Goal: Task Accomplishment & Management: Manage account settings

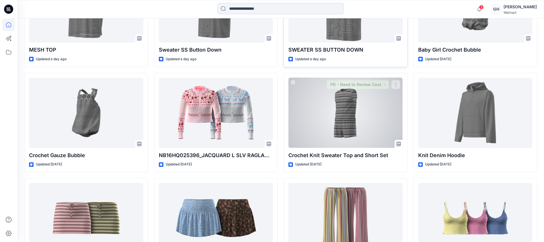
scroll to position [251, 0]
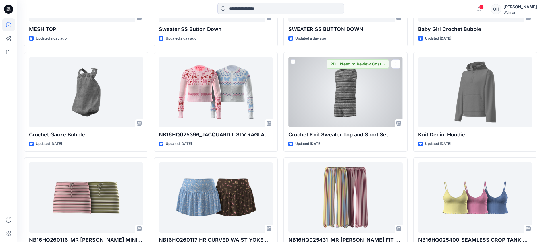
click at [319, 96] on div at bounding box center [345, 92] width 114 height 70
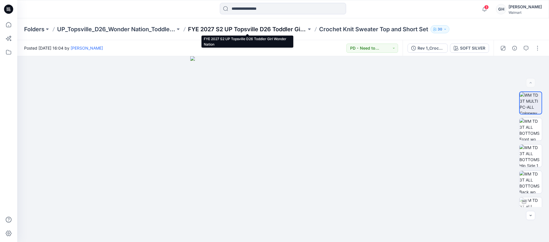
click at [228, 28] on p "FYE 2027 S2 UP Topsville D26 Toddler Girl Wonder Nation" at bounding box center [247, 29] width 118 height 8
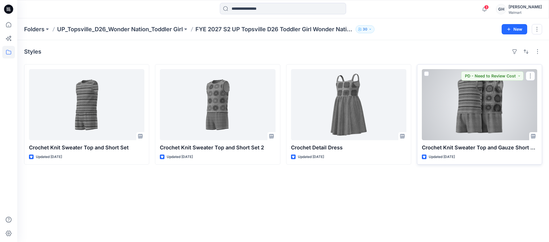
click at [465, 120] on div at bounding box center [479, 104] width 115 height 71
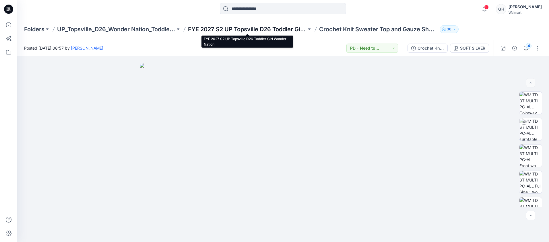
click at [266, 26] on p "FYE 2027 S2 UP Topsville D26 Toddler Girl Wonder Nation" at bounding box center [247, 29] width 118 height 8
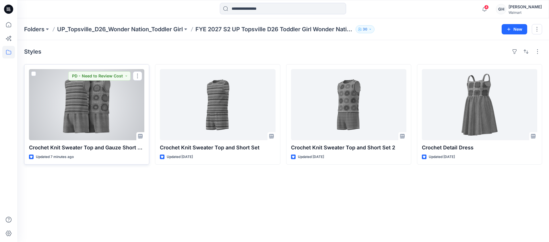
click at [105, 114] on div at bounding box center [86, 104] width 115 height 71
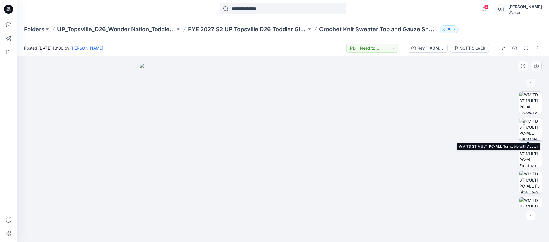
click at [530, 129] on img at bounding box center [531, 129] width 22 height 22
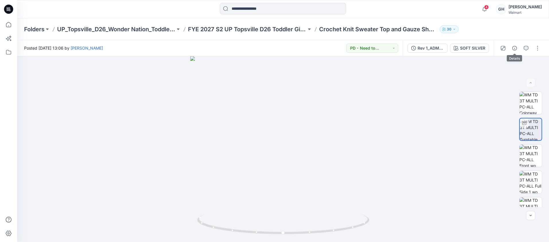
click at [521, 49] on div at bounding box center [520, 48] width 53 height 16
click at [523, 47] on button "button" at bounding box center [526, 48] width 9 height 9
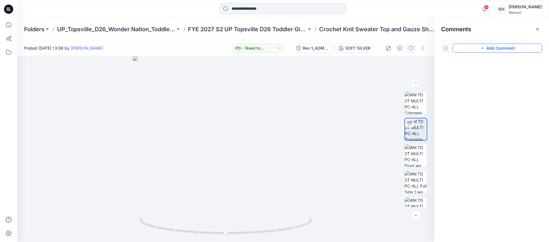
click at [482, 51] on button "Add Comment" at bounding box center [498, 48] width 90 height 9
click at [292, 100] on div "1" at bounding box center [225, 149] width 417 height 186
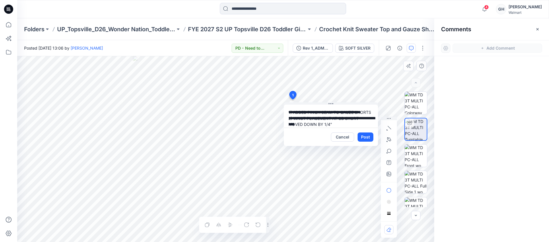
click at [288, 110] on textarea "**********" at bounding box center [331, 116] width 94 height 23
type textarea "**********"
click at [370, 137] on button "Post" at bounding box center [366, 137] width 16 height 9
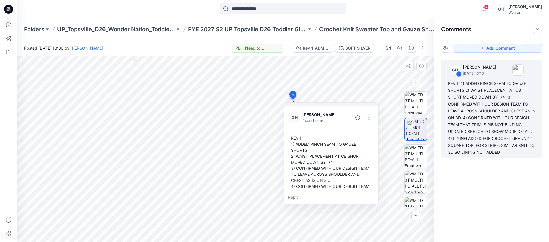
click at [536, 27] on icon "button" at bounding box center [537, 29] width 5 height 5
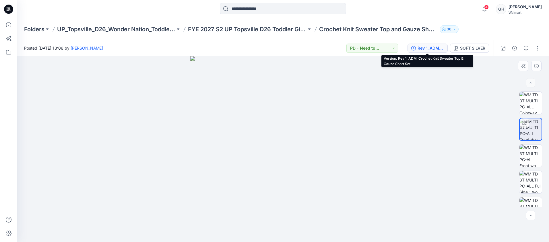
click at [419, 47] on div "Rev 1_ADM_Crochet Knit Sweater Top & Gauze Short Set" at bounding box center [431, 48] width 26 height 6
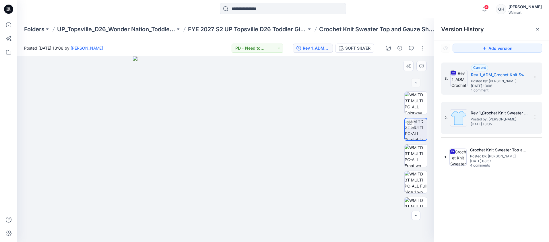
click at [496, 115] on h5 "Rev 1_Crochet Knit Sweater Top & Gauze Short Set" at bounding box center [499, 113] width 57 height 7
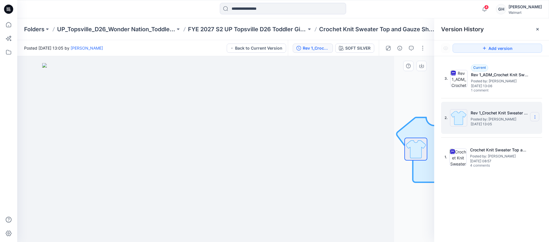
click at [536, 118] on icon at bounding box center [535, 117] width 5 height 5
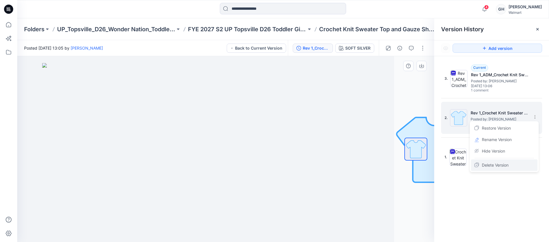
click at [495, 162] on span "Delete Version" at bounding box center [495, 165] width 27 height 7
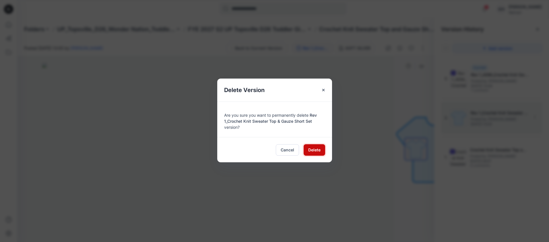
drag, startPoint x: 320, startPoint y: 148, endPoint x: 331, endPoint y: 149, distance: 11.0
click at [320, 148] on span "Delete" at bounding box center [314, 150] width 12 height 6
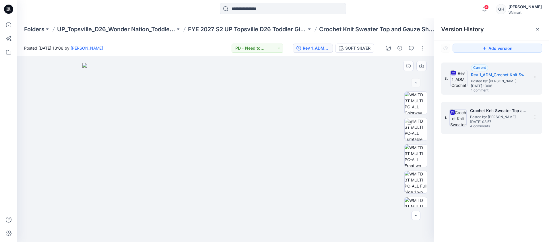
click at [478, 127] on span "4 comments" at bounding box center [490, 126] width 40 height 5
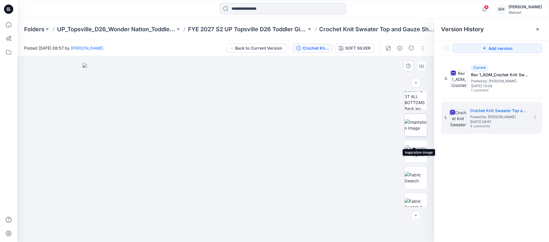
scroll to position [205, 0]
click at [416, 130] on img at bounding box center [416, 135] width 22 height 12
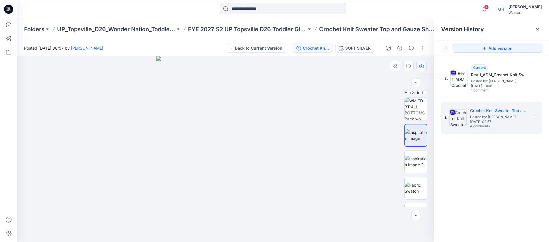
click at [421, 69] on button "button" at bounding box center [421, 66] width 10 height 10
click at [414, 157] on img at bounding box center [416, 162] width 22 height 12
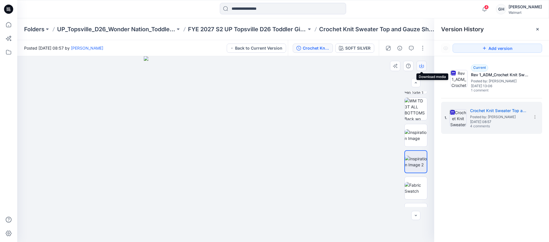
click at [421, 64] on icon "button" at bounding box center [421, 66] width 5 height 5
click at [413, 182] on img at bounding box center [416, 188] width 22 height 12
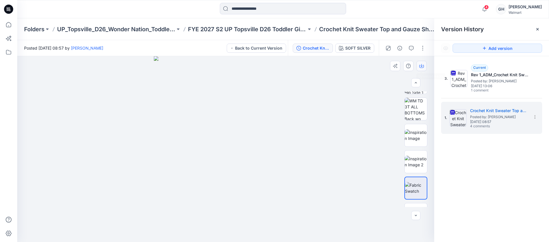
click at [421, 65] on icon "button" at bounding box center [421, 66] width 5 height 5
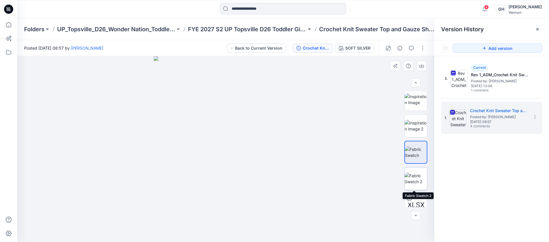
click at [412, 176] on img at bounding box center [416, 179] width 22 height 12
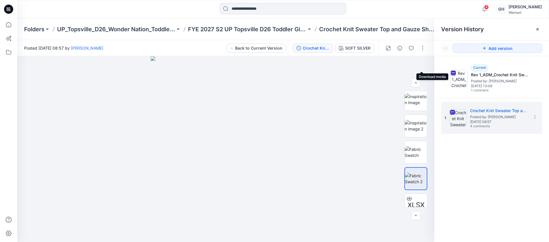
drag, startPoint x: 423, startPoint y: 65, endPoint x: 473, endPoint y: 32, distance: 60.0
click at [0, 0] on icon "button" at bounding box center [0, 0] width 0 height 0
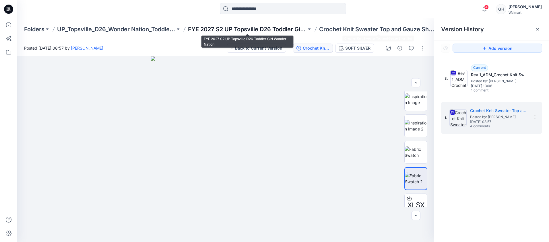
click at [277, 26] on p "FYE 2027 S2 UP Topsville D26 Toddler Girl Wonder Nation" at bounding box center [247, 29] width 118 height 8
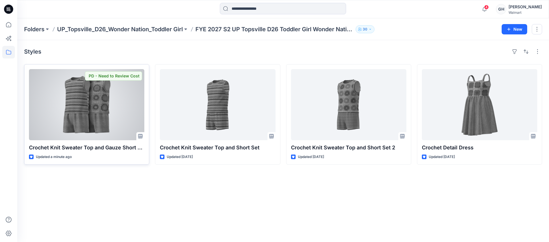
drag, startPoint x: 88, startPoint y: 108, endPoint x: 114, endPoint y: 108, distance: 25.5
click at [88, 108] on div at bounding box center [86, 104] width 115 height 71
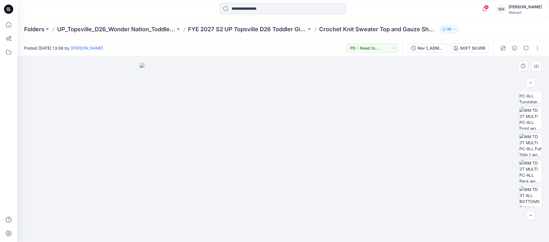
scroll to position [1, 0]
click at [538, 52] on button "button" at bounding box center [537, 48] width 9 height 9
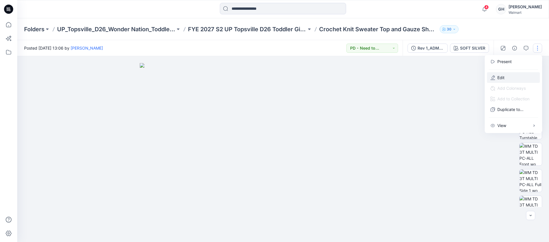
click at [516, 74] on button "Edit" at bounding box center [513, 77] width 53 height 11
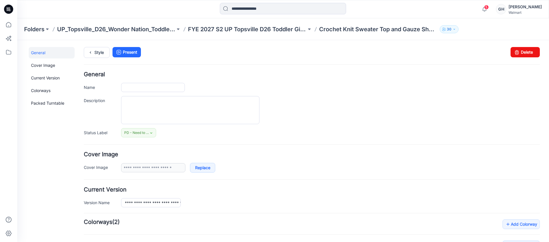
type input "**********"
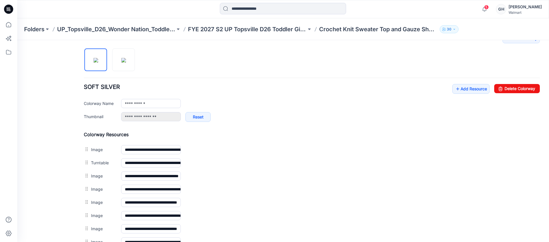
scroll to position [285, 0]
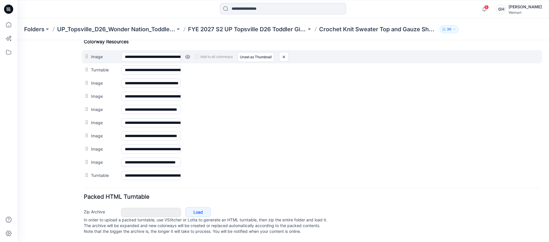
drag, startPoint x: 281, startPoint y: 115, endPoint x: 317, endPoint y: 44, distance: 79.2
click at [281, 62] on img at bounding box center [283, 56] width 9 height 9
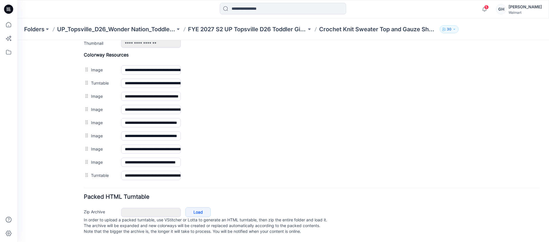
scroll to position [265, 0]
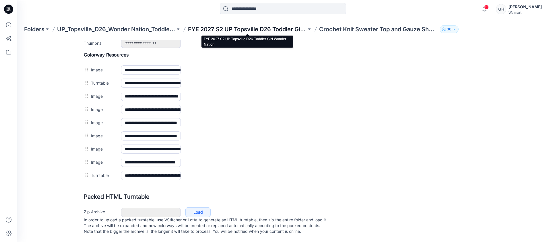
click at [257, 30] on p "FYE 2027 S2 UP Topsville D26 Toddler Girl Wonder Nation" at bounding box center [247, 29] width 118 height 8
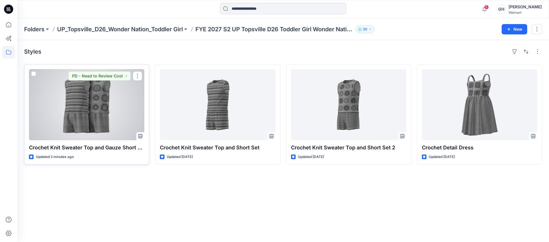
click at [118, 121] on div at bounding box center [86, 104] width 115 height 71
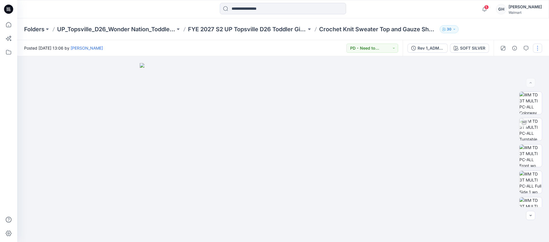
click at [537, 46] on button "button" at bounding box center [537, 48] width 9 height 9
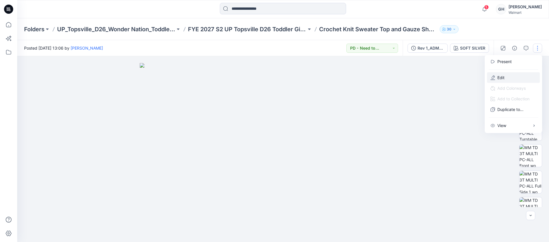
click at [507, 74] on button "Edit" at bounding box center [513, 77] width 53 height 11
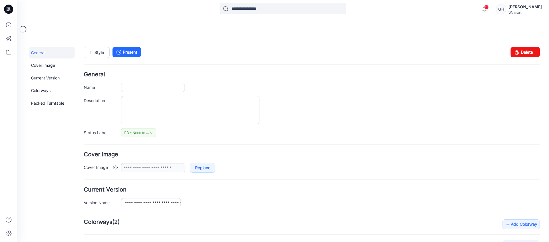
type input "**********"
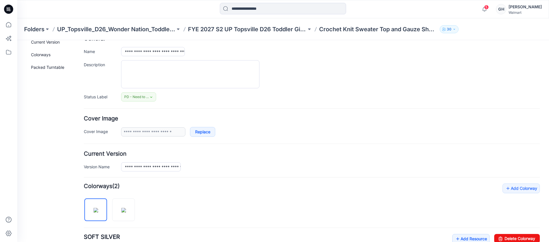
scroll to position [179, 0]
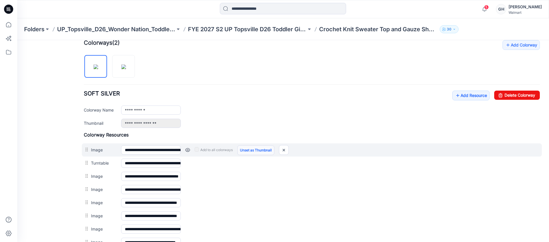
click at [246, 148] on link "Unset as Thumbnail" at bounding box center [255, 151] width 37 height 10
click at [248, 150] on link "Unset as Thumbnail" at bounding box center [255, 151] width 37 height 10
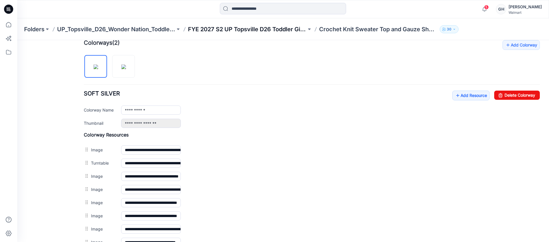
click at [257, 27] on p "FYE 2027 S2 UP Topsville D26 Toddler Girl Wonder Nation" at bounding box center [247, 29] width 118 height 8
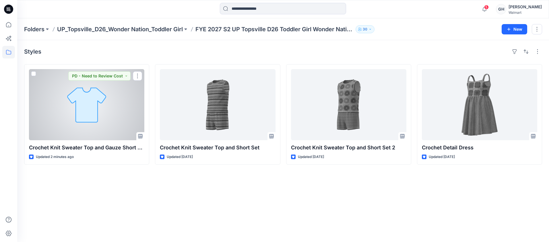
drag, startPoint x: 81, startPoint y: 119, endPoint x: 150, endPoint y: 108, distance: 70.0
click at [82, 119] on div at bounding box center [86, 104] width 115 height 71
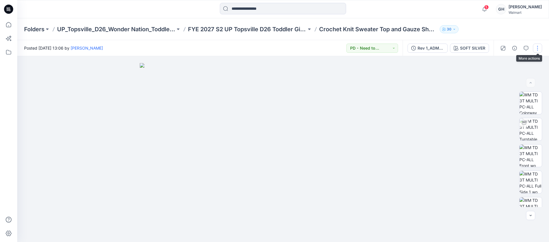
click at [538, 46] on button "button" at bounding box center [537, 48] width 9 height 9
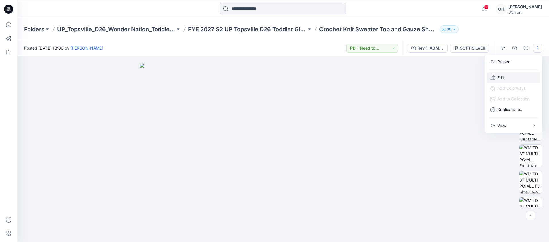
click at [509, 75] on button "Edit" at bounding box center [513, 77] width 53 height 11
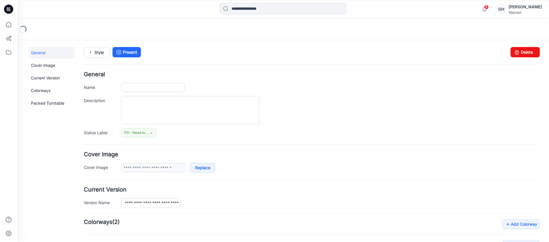
type input "**********"
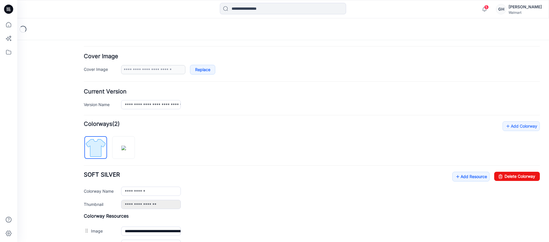
scroll to position [102, 0]
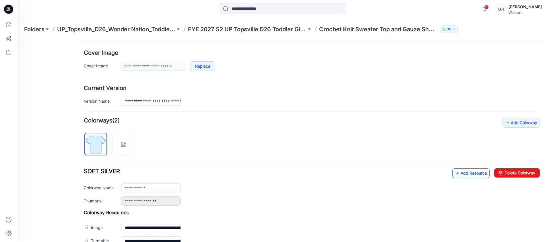
click at [464, 171] on link "Add Resource" at bounding box center [470, 173] width 37 height 10
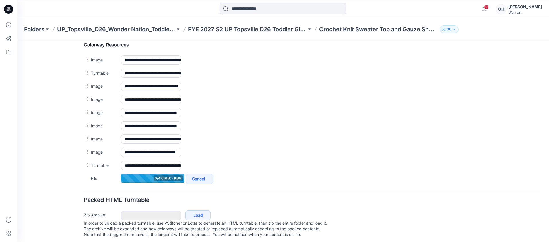
scroll to position [278, 0]
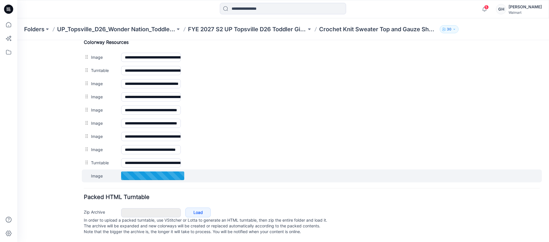
type input "**********"
click at [187, 176] on link at bounding box center [187, 176] width 5 height 5
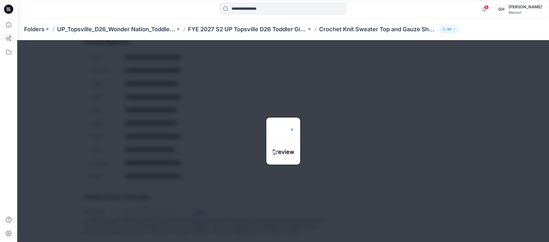
click at [294, 127] on img at bounding box center [292, 129] width 5 height 5
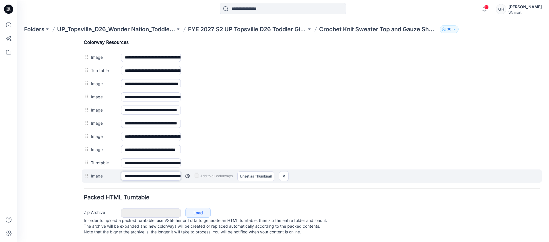
click at [141, 176] on input "**********" at bounding box center [151, 176] width 60 height 9
click at [141, 175] on input "**********" at bounding box center [151, 176] width 60 height 9
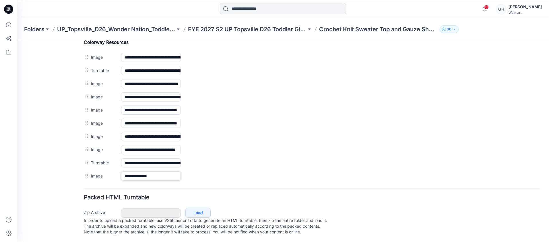
type input "**********"
click at [148, 196] on h4 "Packed HTML Turntable" at bounding box center [312, 197] width 456 height 5
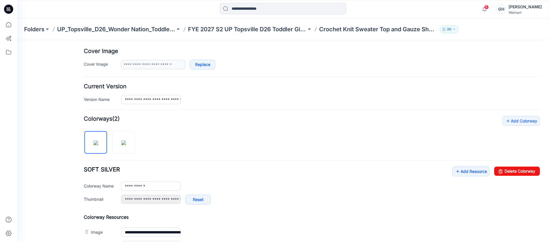
scroll to position [99, 0]
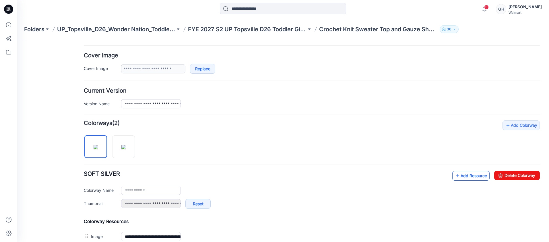
click at [474, 172] on link "Add Resource" at bounding box center [470, 176] width 37 height 10
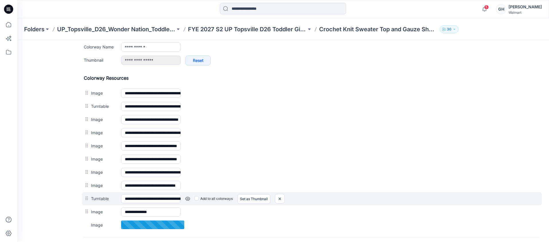
scroll to position [298, 0]
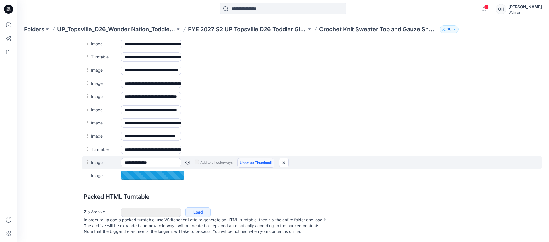
click at [257, 158] on link "Unset as Thumbnail" at bounding box center [255, 163] width 37 height 10
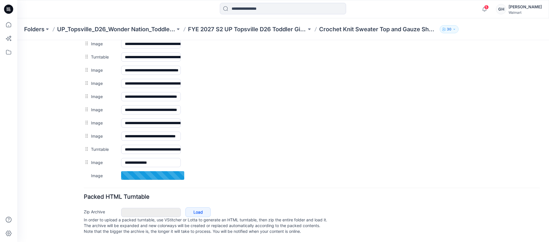
type input "**********"
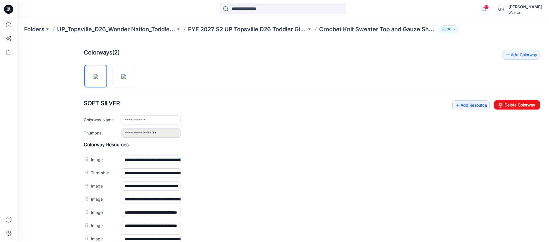
scroll to position [148, 0]
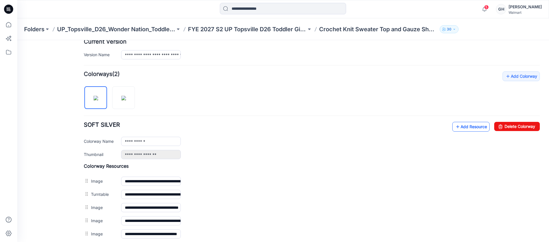
click at [465, 128] on link "Add Resource" at bounding box center [470, 127] width 37 height 10
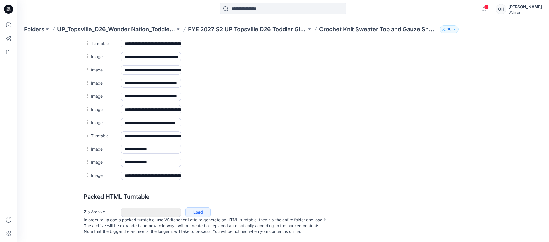
scroll to position [305, 0]
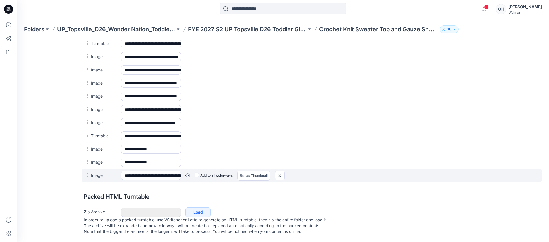
click at [17, 40] on link at bounding box center [17, 40] width 0 height 0
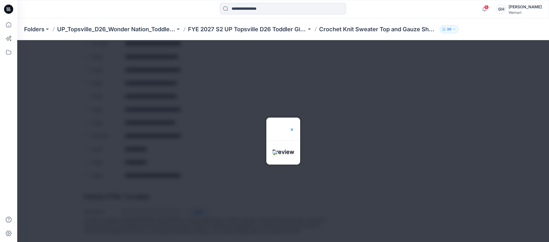
click at [294, 127] on img at bounding box center [292, 129] width 5 height 5
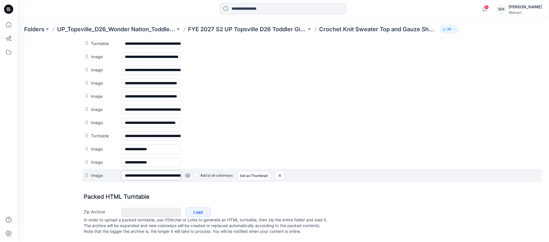
click at [160, 171] on input "**********" at bounding box center [151, 175] width 60 height 9
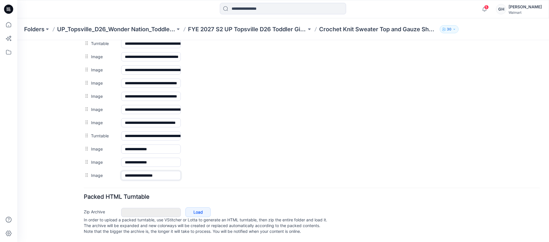
type input "**********"
click at [170, 178] on form "**********" at bounding box center [312, 5] width 456 height 464
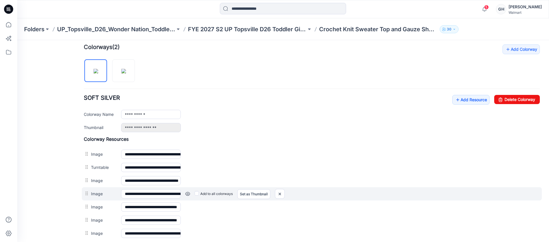
scroll to position [90, 0]
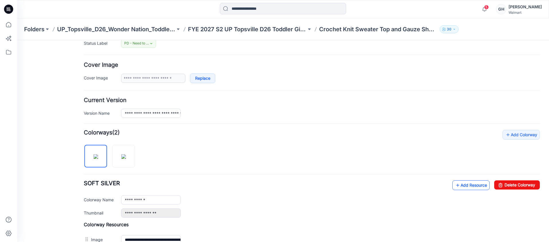
click at [477, 186] on link "Add Resource" at bounding box center [470, 186] width 37 height 10
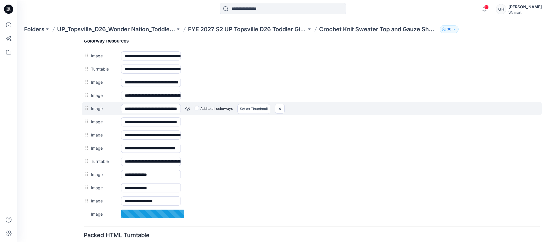
scroll to position [318, 0]
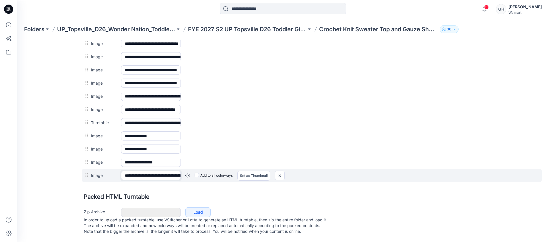
click at [144, 173] on input "**********" at bounding box center [151, 175] width 60 height 9
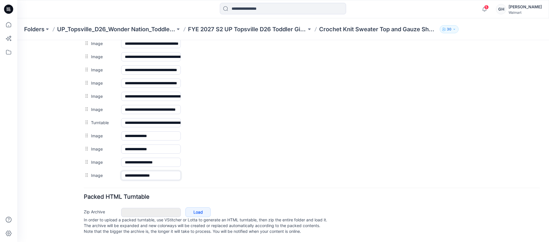
type input "**********"
click at [284, 31] on p "FYE 2027 S2 UP Topsville D26 Toddler Girl Wonder Nation" at bounding box center [247, 29] width 118 height 8
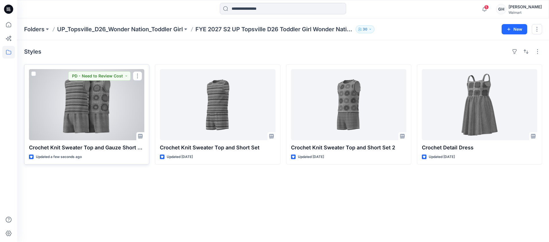
click at [85, 111] on div at bounding box center [86, 104] width 115 height 71
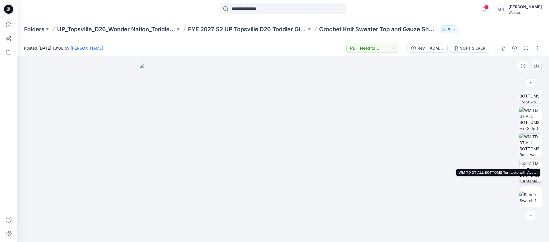
scroll to position [251, 0]
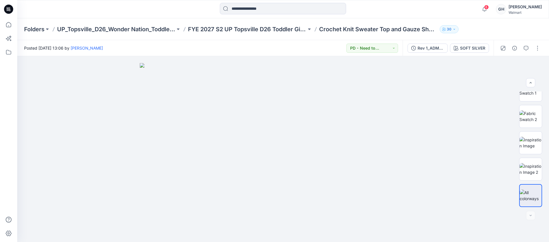
click at [532, 45] on div at bounding box center [520, 48] width 53 height 16
click at [537, 46] on button "button" at bounding box center [537, 48] width 9 height 9
click at [499, 74] on button "Edit" at bounding box center [513, 77] width 53 height 11
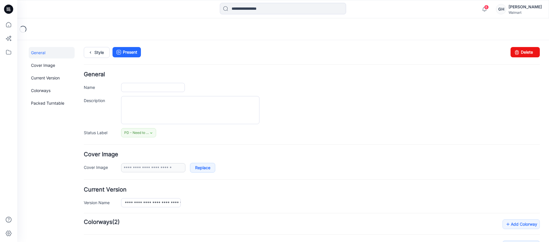
type input "**********"
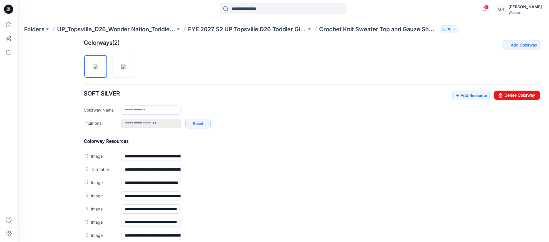
scroll to position [351, 0]
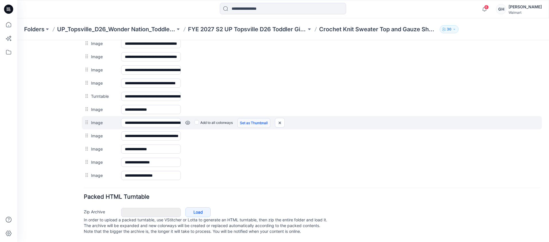
click at [17, 40] on link "Set as Thumbnail" at bounding box center [17, 40] width 0 height 0
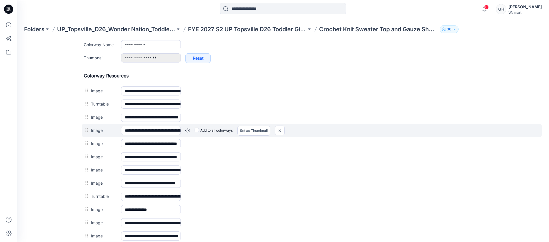
scroll to position [243, 0]
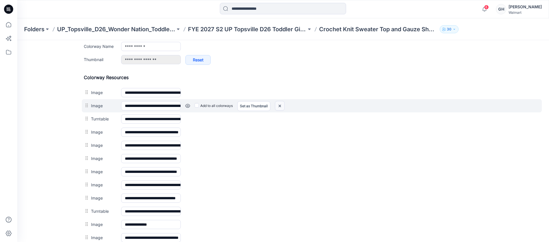
click at [17, 40] on img at bounding box center [17, 40] width 0 height 0
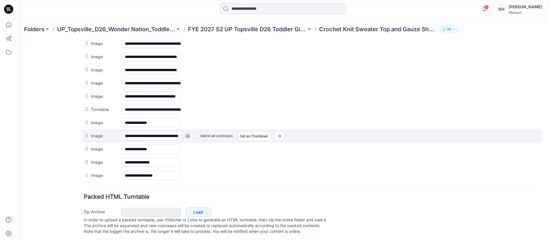
scroll to position [331, 0]
click at [17, 40] on img at bounding box center [17, 40] width 0 height 0
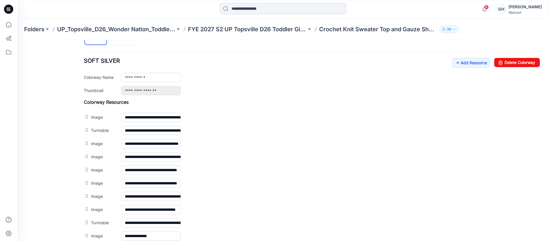
scroll to position [210, 0]
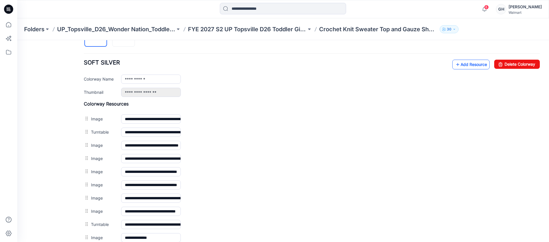
click at [470, 64] on link "Add Resource" at bounding box center [470, 65] width 37 height 10
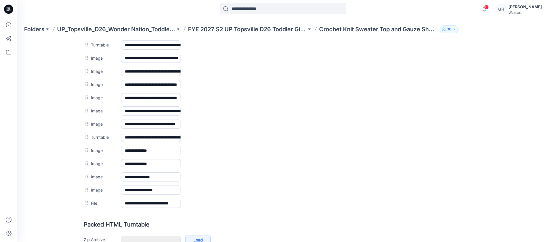
scroll to position [331, 0]
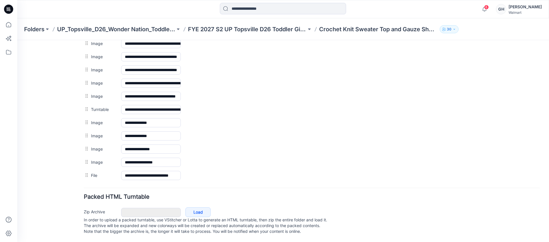
click at [291, 25] on div "Folders UP_Topsville_D26_Wonder Nation_Toddler Girl FYE 2027 S2 UP Topsville D2…" at bounding box center [283, 29] width 532 height 22
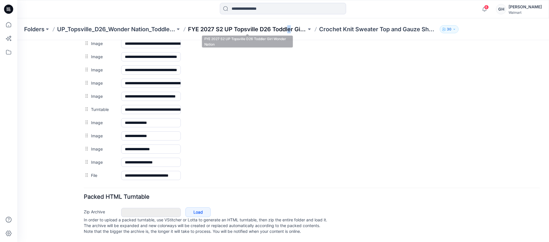
click at [290, 27] on p "FYE 2027 S2 UP Topsville D26 Toddler Girl Wonder Nation" at bounding box center [247, 29] width 118 height 8
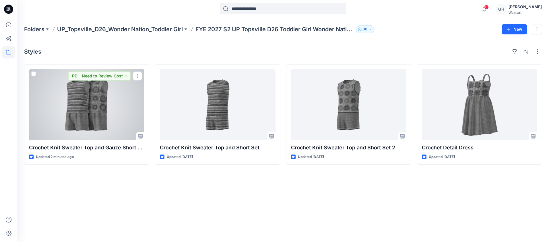
click at [49, 123] on div at bounding box center [86, 104] width 115 height 71
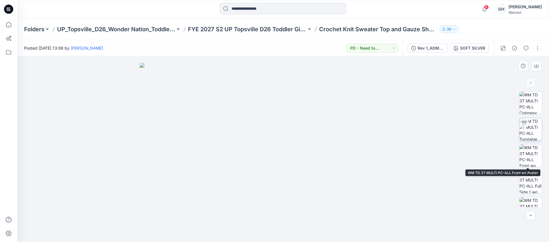
click at [525, 128] on img at bounding box center [531, 129] width 22 height 22
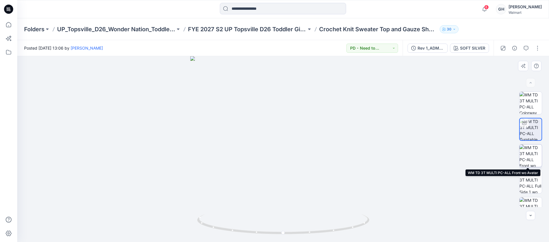
drag, startPoint x: 524, startPoint y: 156, endPoint x: 526, endPoint y: 159, distance: 3.1
click at [525, 157] on img at bounding box center [531, 156] width 22 height 22
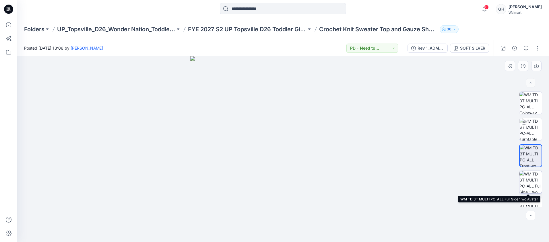
click at [530, 183] on img at bounding box center [531, 182] width 22 height 22
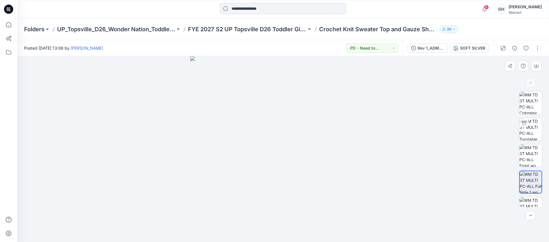
scroll to position [72, 0]
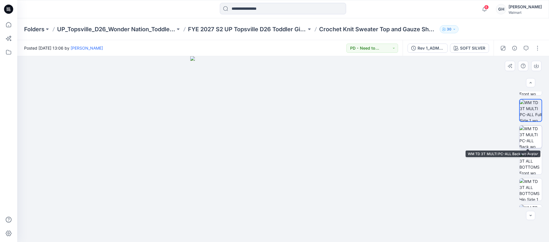
click at [526, 139] on img at bounding box center [531, 137] width 22 height 22
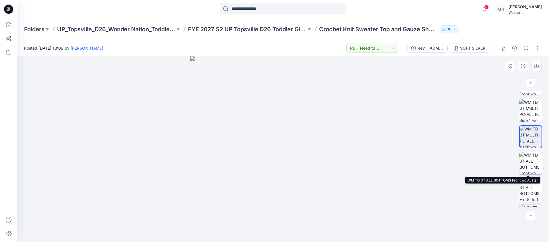
click at [528, 165] on img at bounding box center [531, 163] width 22 height 22
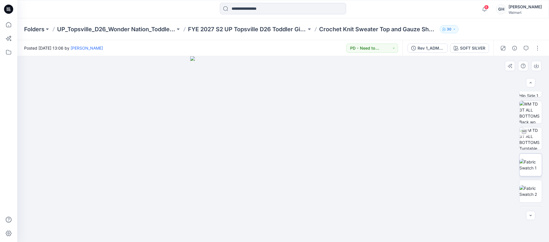
scroll to position [179, 0]
click at [528, 109] on img at bounding box center [531, 108] width 22 height 22
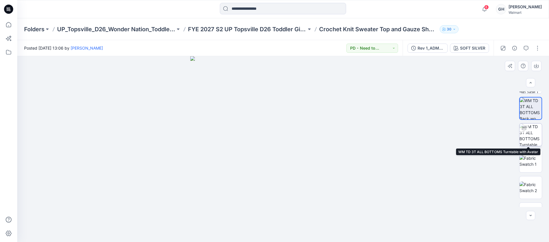
click at [532, 130] on img at bounding box center [531, 135] width 22 height 22
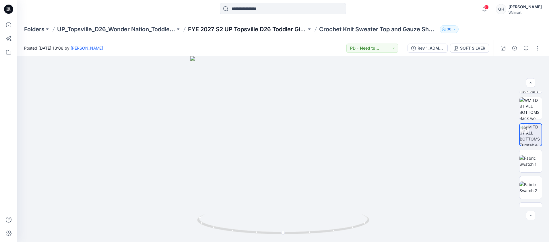
click at [274, 31] on p "FYE 2027 S2 UP Topsville D26 Toddler Girl Wonder Nation" at bounding box center [247, 29] width 118 height 8
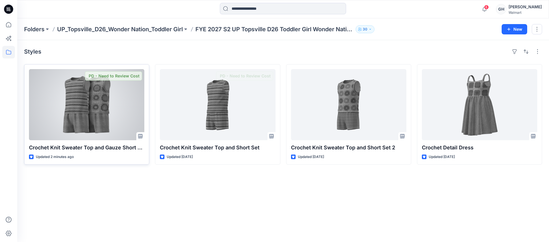
click at [76, 108] on div at bounding box center [86, 104] width 115 height 71
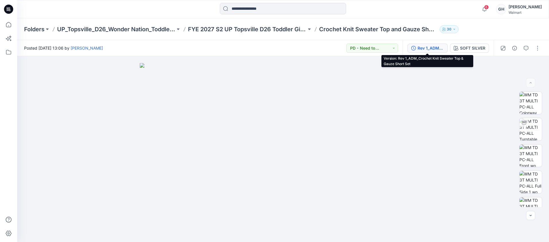
click at [442, 50] on div "Rev 1_ADM_Crochet Knit Sweater Top & Gauze Short Set" at bounding box center [431, 48] width 26 height 6
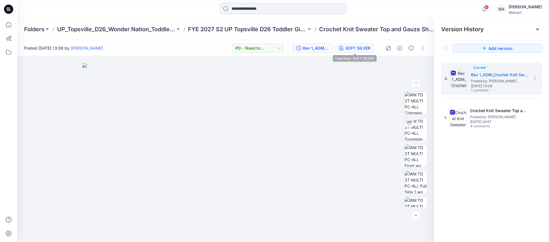
click at [356, 52] on button "SOFT SILVER" at bounding box center [354, 48] width 39 height 9
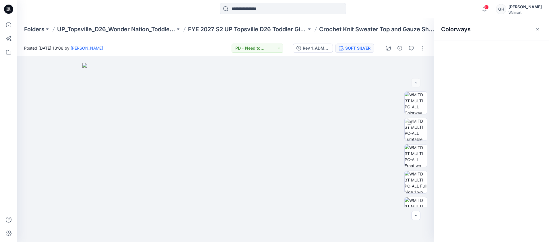
click at [358, 48] on div "SOFT SILVER" at bounding box center [357, 48] width 25 height 6
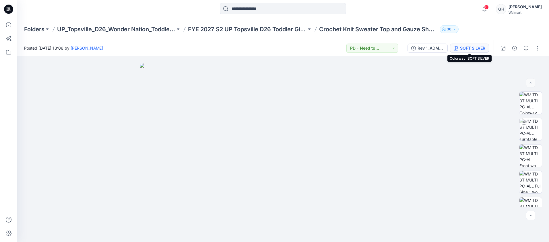
click at [472, 48] on div "SOFT SILVER" at bounding box center [472, 48] width 25 height 6
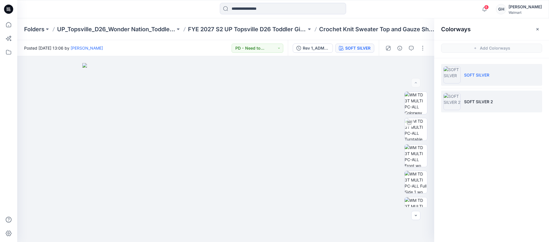
click at [487, 104] on p "SOFT SILVER 2" at bounding box center [478, 102] width 29 height 6
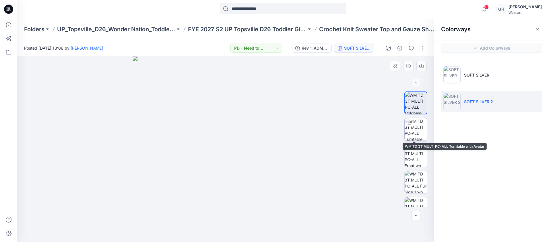
click at [410, 122] on div at bounding box center [409, 122] width 9 height 9
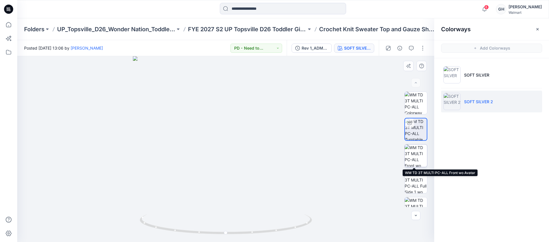
click at [417, 150] on img at bounding box center [416, 156] width 22 height 22
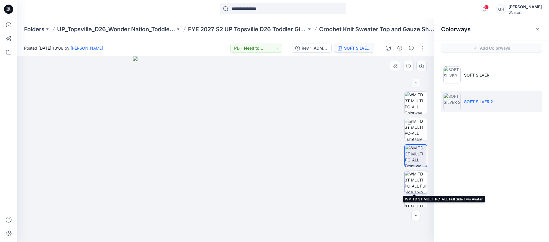
click at [415, 182] on img at bounding box center [416, 182] width 22 height 22
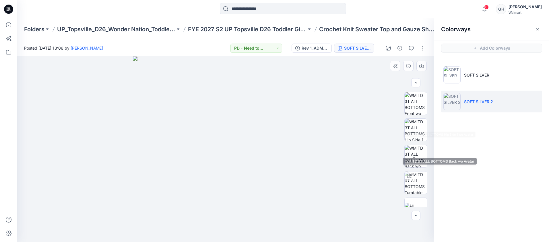
scroll to position [145, 0]
click at [240, 28] on p "FYE 2027 S2 UP Topsville D26 Toddler Girl Wonder Nation" at bounding box center [247, 29] width 118 height 8
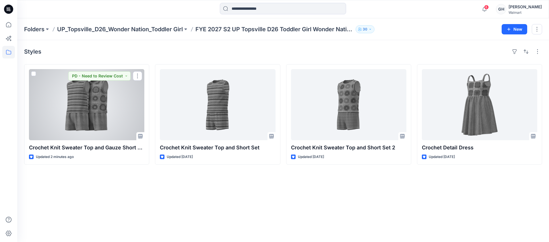
drag, startPoint x: 96, startPoint y: 115, endPoint x: 104, endPoint y: 112, distance: 7.8
click at [96, 115] on div at bounding box center [86, 104] width 115 height 71
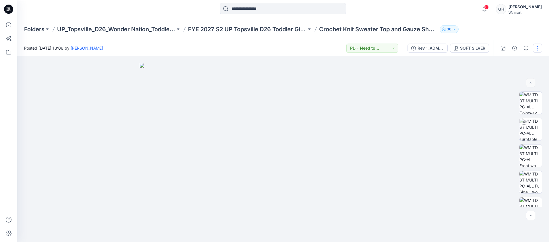
click at [535, 48] on button "button" at bounding box center [537, 48] width 9 height 9
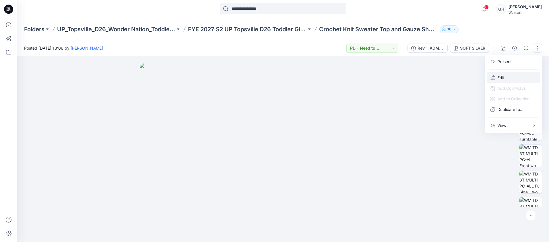
click at [511, 75] on button "Edit" at bounding box center [513, 77] width 53 height 11
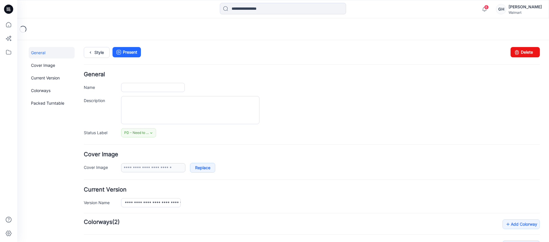
type input "**********"
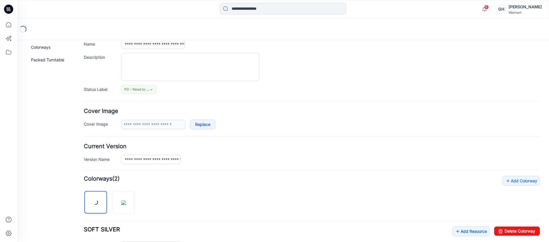
scroll to position [281, 0]
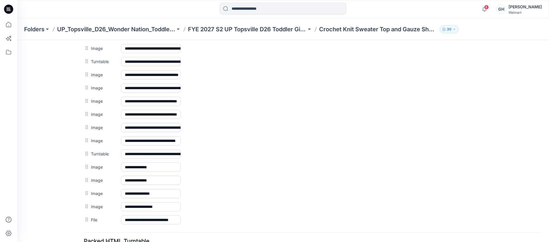
click at [253, 34] on div "Folders UP_Topsville_D26_Wonder Nation_Toddler Girl FYE 2027 S2 UP Topsville D2…" at bounding box center [283, 29] width 532 height 22
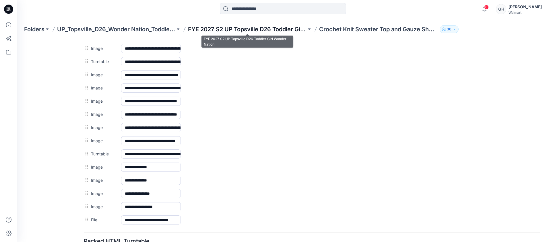
click at [258, 28] on p "FYE 2027 S2 UP Topsville D26 Toddler Girl Wonder Nation" at bounding box center [247, 29] width 118 height 8
